Goal: Task Accomplishment & Management: Use online tool/utility

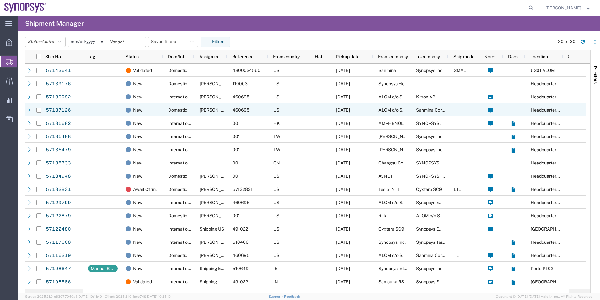
click at [296, 109] on div "US" at bounding box center [288, 109] width 41 height 13
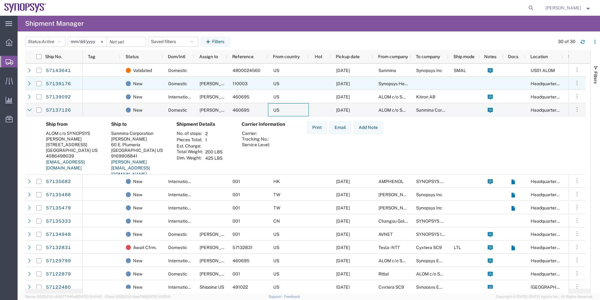
click at [312, 79] on div at bounding box center [320, 83] width 22 height 13
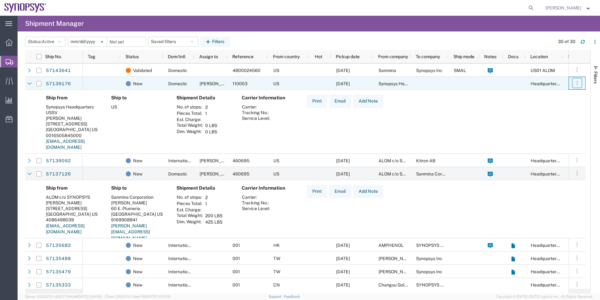
click at [577, 83] on icon "button" at bounding box center [577, 83] width 6 height 6
click at [543, 121] on link "Cancel shipment" at bounding box center [548, 122] width 56 height 11
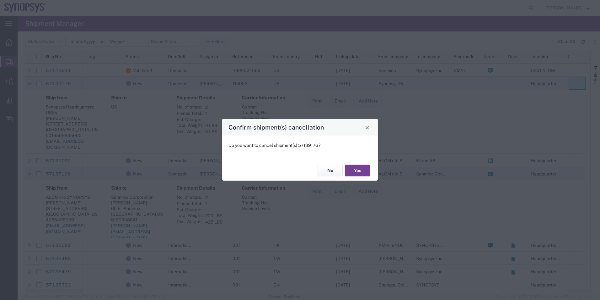
click at [361, 171] on button "Yes" at bounding box center [357, 171] width 25 height 12
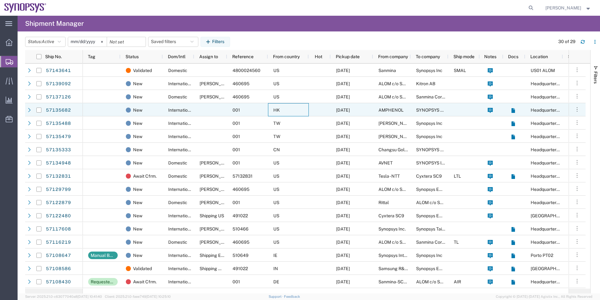
click at [290, 106] on div "HK" at bounding box center [288, 109] width 41 height 13
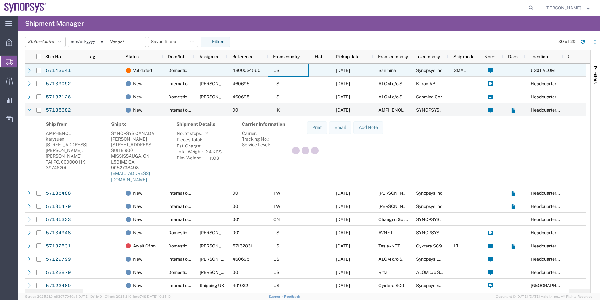
click at [286, 69] on div "US" at bounding box center [288, 69] width 41 height 13
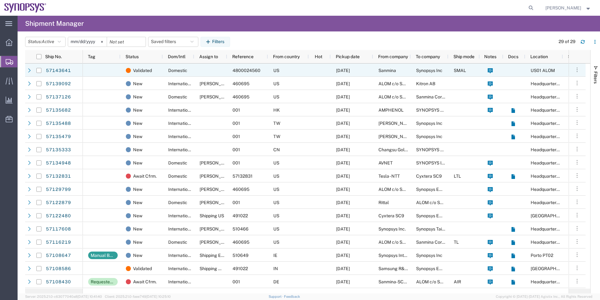
click at [107, 69] on div at bounding box center [102, 69] width 38 height 13
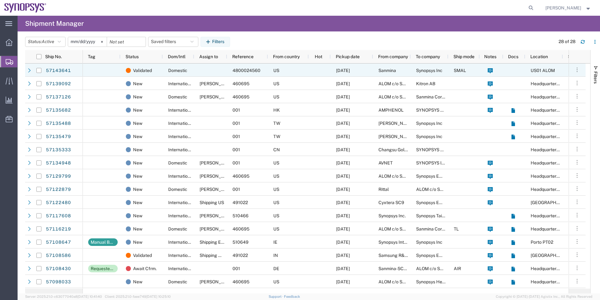
click at [188, 65] on div "Domestic" at bounding box center [178, 69] width 31 height 13
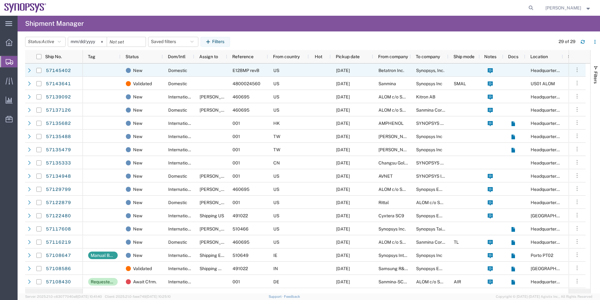
click at [209, 71] on div at bounding box center [210, 69] width 33 height 13
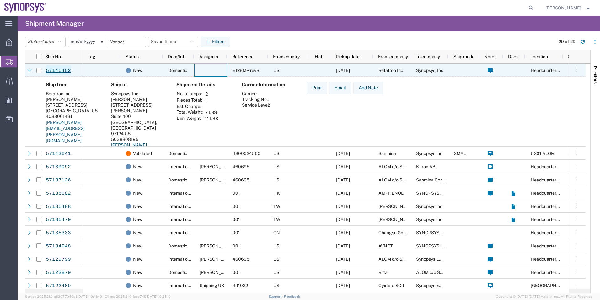
click at [66, 68] on link "57145402" at bounding box center [59, 70] width 26 height 10
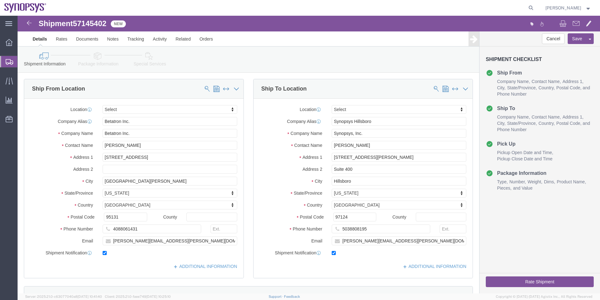
select select
click icon
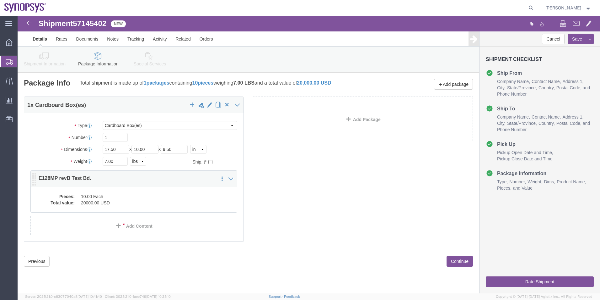
click dd "10.00 Each"
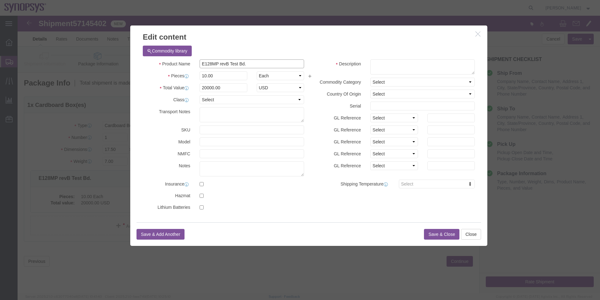
drag, startPoint x: 236, startPoint y: 49, endPoint x: 126, endPoint y: 35, distance: 110.4
click div "Commodity library Product Name E128MP revB Test Bd. Pieces 10.00 Select Bag Bar…"
click textarea
paste textarea "E128MP revB Test Bd."
type textarea "E128MP revB Test Bd."
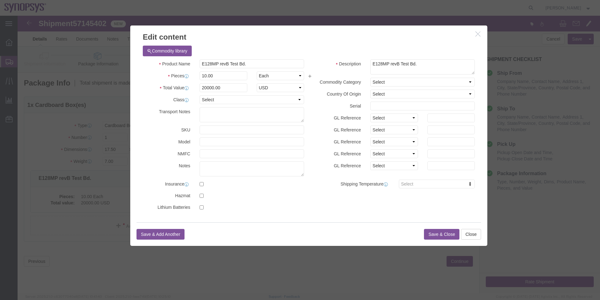
click button "Save & Close"
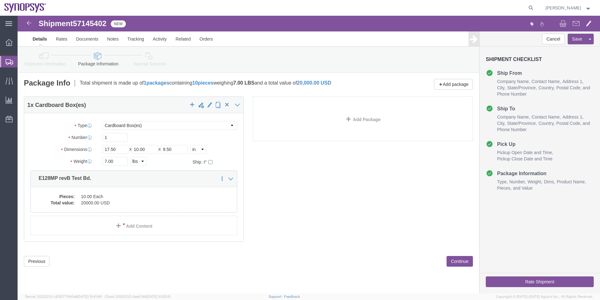
click icon
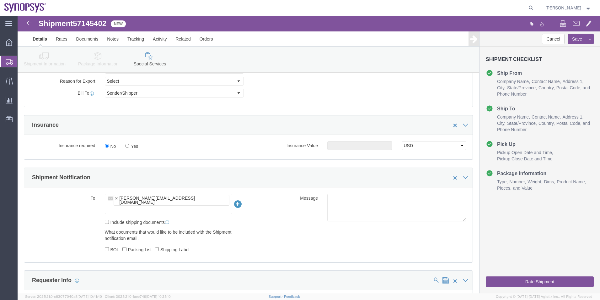
scroll to position [408, 0]
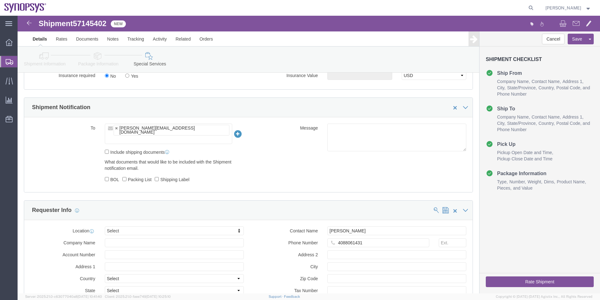
click icon
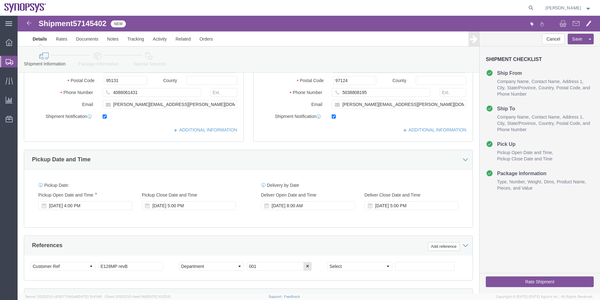
scroll to position [105, 0]
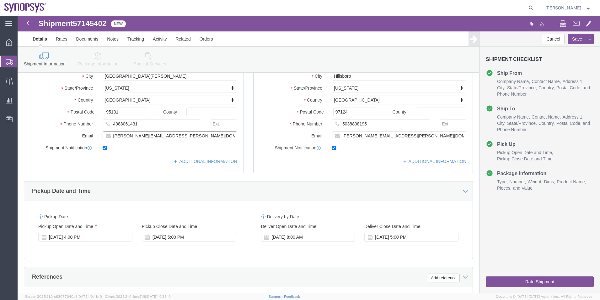
drag, startPoint x: 163, startPoint y: 120, endPoint x: 68, endPoint y: 126, distance: 95.0
click div "Location My Profile Location [GEOGRAPHIC_DATA] DE04 Agrate Brianza IT01 [GEOGRA…"
click icon
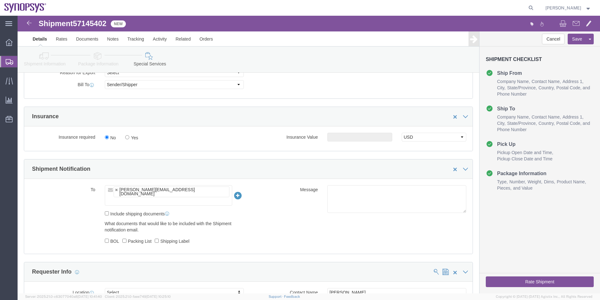
scroll to position [387, 0]
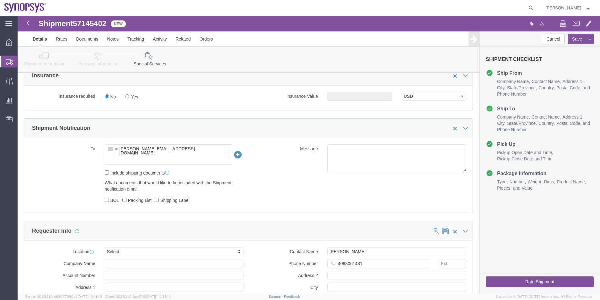
click ul "[PERSON_NAME][EMAIL_ADDRESS][DOMAIN_NAME]"
paste input "[PERSON_NAME][EMAIL_ADDRESS][PERSON_NAME][DOMAIN_NAME]"
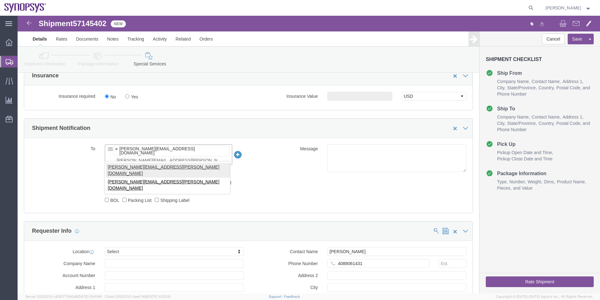
type input "[PERSON_NAME][EMAIL_ADDRESS][PERSON_NAME][DOMAIN_NAME]"
type input "[PERSON_NAME][EMAIL_ADDRESS][DOMAIN_NAME],[PERSON_NAME][DOMAIN_NAME][EMAIL_ADDR…"
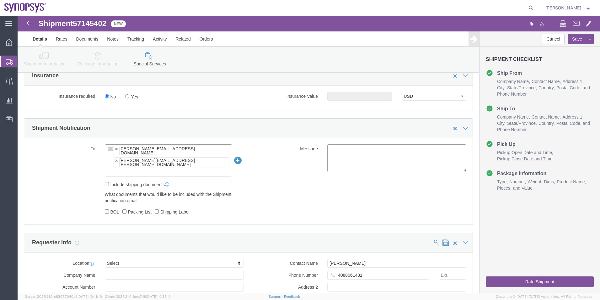
click textarea
type textarea "Please see attached. -[GEOGRAPHIC_DATA]"
click button "Rate Shipment"
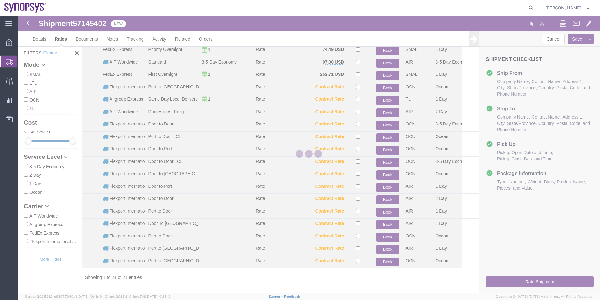
scroll to position [101, 0]
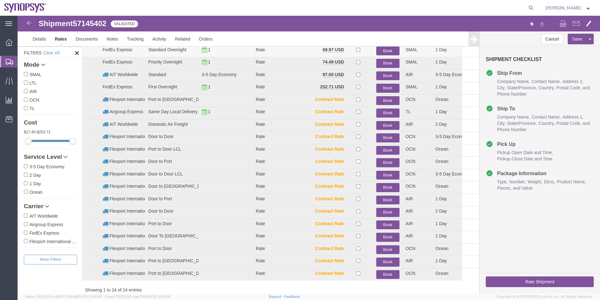
click at [380, 51] on button "Book" at bounding box center [387, 50] width 23 height 9
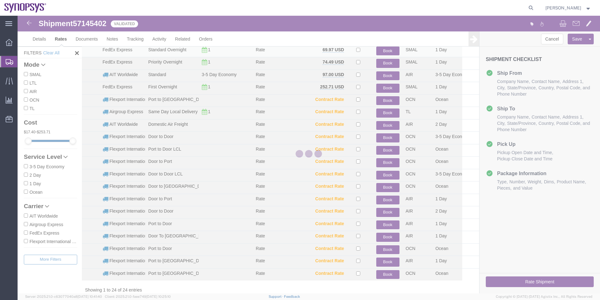
scroll to position [0, 0]
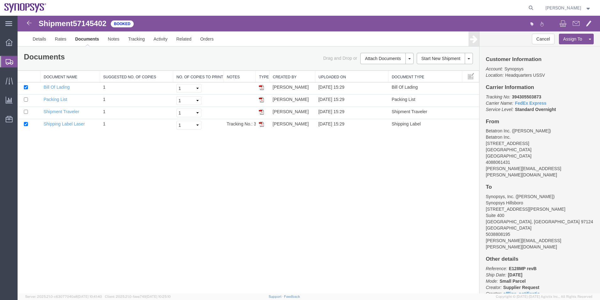
click at [0, 0] on span "Shipment Manager" at bounding box center [0, 0] width 0 height 0
